Goal: Information Seeking & Learning: Learn about a topic

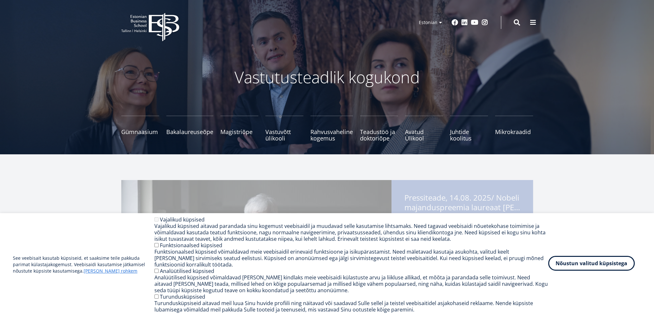
click at [584, 269] on button "Nõustun valitud küpsistega" at bounding box center [591, 263] width 87 height 15
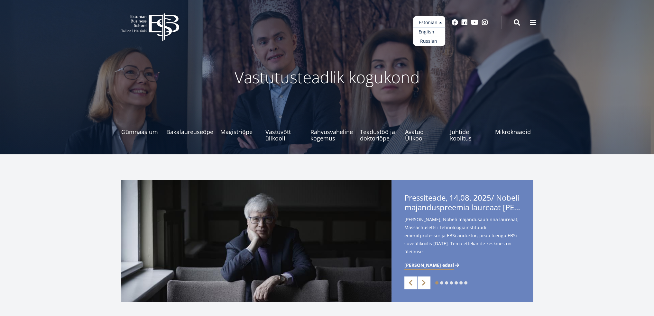
drag, startPoint x: 439, startPoint y: 24, endPoint x: 437, endPoint y: 30, distance: 6.3
click at [438, 28] on ul "Estonian English Russian" at bounding box center [429, 31] width 32 height 30
click at [433, 40] on link "Russian" at bounding box center [429, 41] width 32 height 9
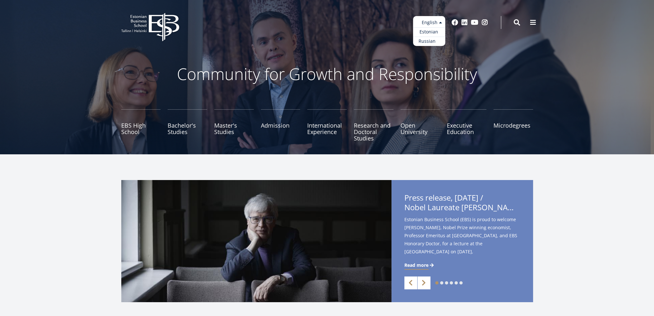
click at [426, 41] on link "Russian" at bounding box center [429, 41] width 32 height 9
click at [533, 109] on ul "EBS High School Bachelor's Studies Master's Studies Admission International Exp…" at bounding box center [323, 128] width 419 height 39
click at [432, 21] on ul "Estonian English Russian" at bounding box center [429, 31] width 32 height 30
click at [426, 40] on link "Russian" at bounding box center [429, 41] width 32 height 9
click at [438, 18] on ul "Estonian English Russian" at bounding box center [429, 31] width 32 height 30
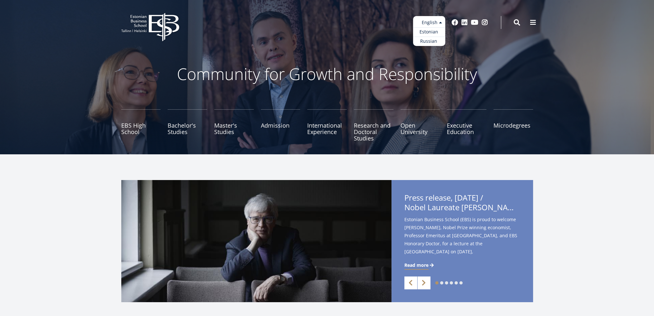
click at [434, 24] on ul "Estonian English Russian" at bounding box center [429, 31] width 32 height 30
click at [437, 37] on link "Russian" at bounding box center [429, 41] width 32 height 9
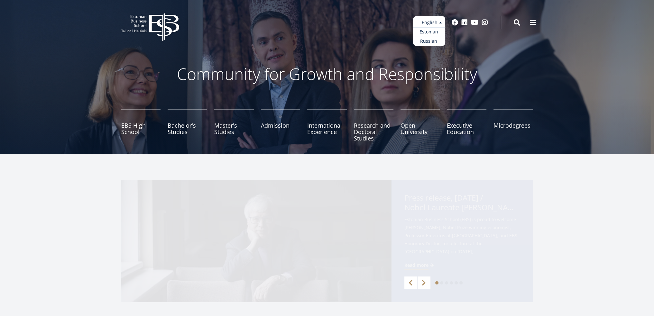
click at [437, 23] on ul "Estonian English Russian" at bounding box center [429, 31] width 32 height 30
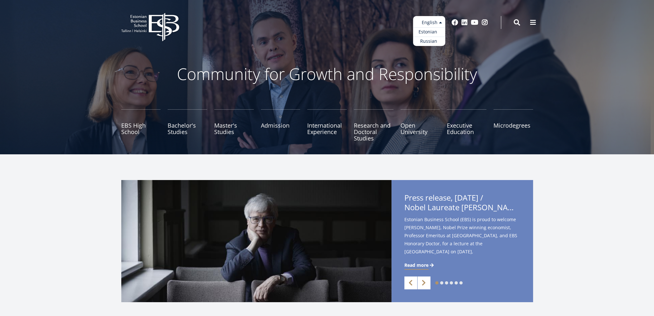
click at [435, 33] on link "Estonian" at bounding box center [429, 31] width 32 height 9
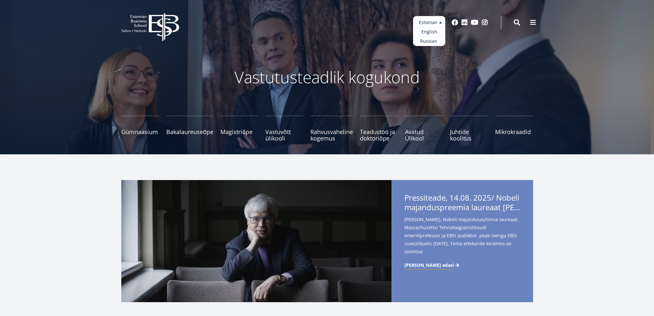
click at [437, 18] on ul "Estonian English Russian" at bounding box center [429, 31] width 32 height 30
click at [434, 40] on link "Russian" at bounding box center [429, 41] width 32 height 9
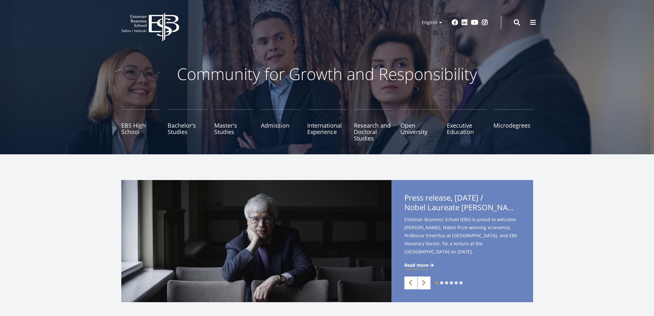
click at [528, 28] on div "EBS Logo Created with Sketch. Kasutaja konto menüü Log in Estonian Estonian Eng…" at bounding box center [327, 22] width 463 height 19
click at [531, 24] on span at bounding box center [533, 22] width 6 height 6
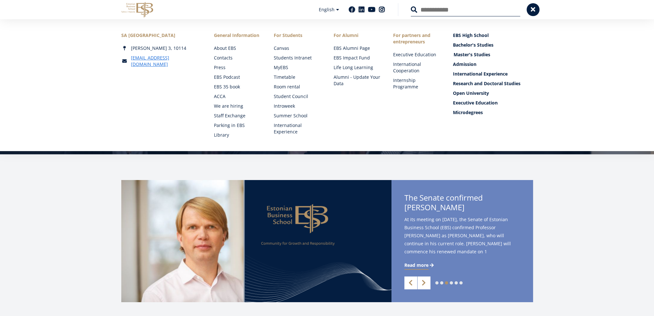
click at [481, 54] on link "Master's Studies" at bounding box center [493, 54] width 80 height 6
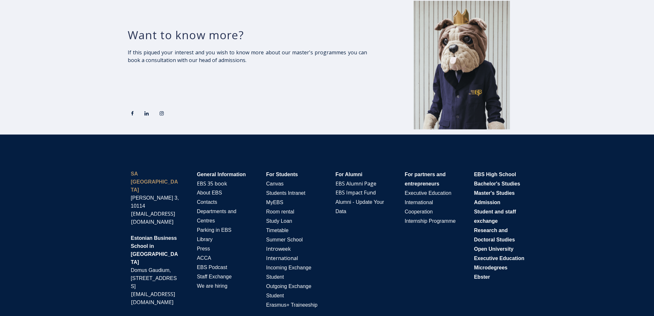
scroll to position [1213, 0]
